Goal: Task Accomplishment & Management: Manage account settings

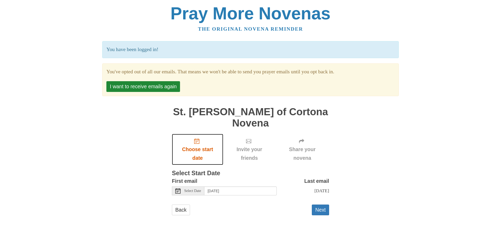
click at [197, 139] on icon "Choose start date" at bounding box center [196, 141] width 5 height 5
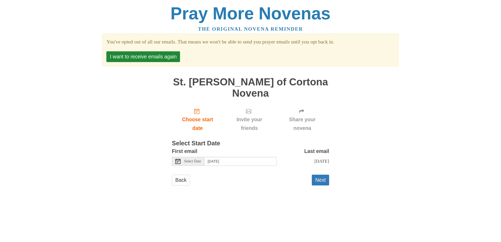
click at [196, 160] on span "Select Date" at bounding box center [192, 162] width 17 height 4
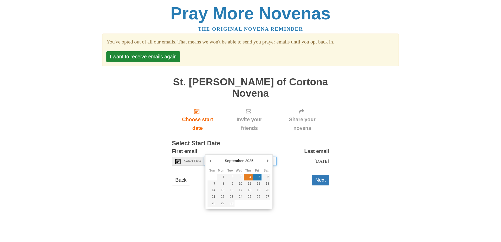
type input "Thursday, September 4th"
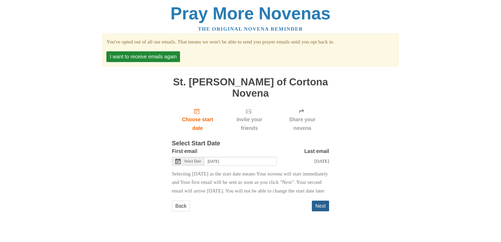
click at [316, 208] on button "Next" at bounding box center [320, 206] width 17 height 11
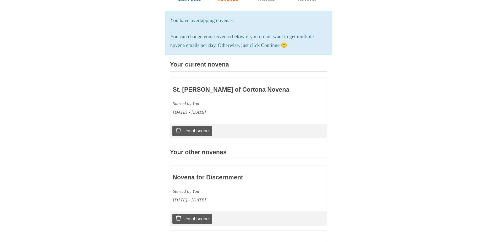
scroll to position [131, 0]
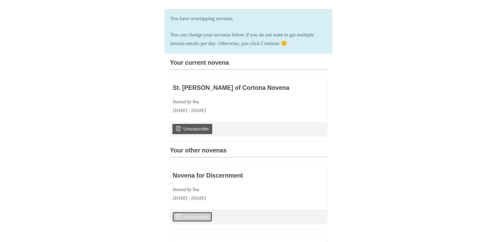
click at [196, 213] on link "Unsubscribe" at bounding box center [192, 217] width 40 height 10
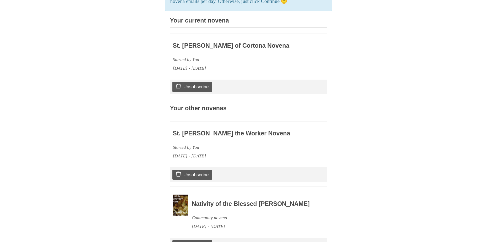
scroll to position [210, 0]
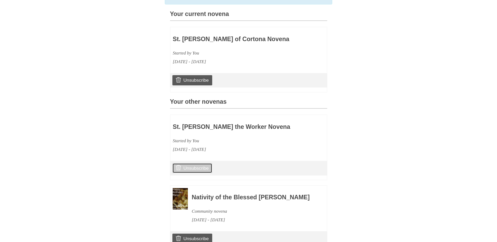
click at [195, 165] on link "Unsubscribe" at bounding box center [192, 168] width 40 height 10
